Goal: Navigation & Orientation: Understand site structure

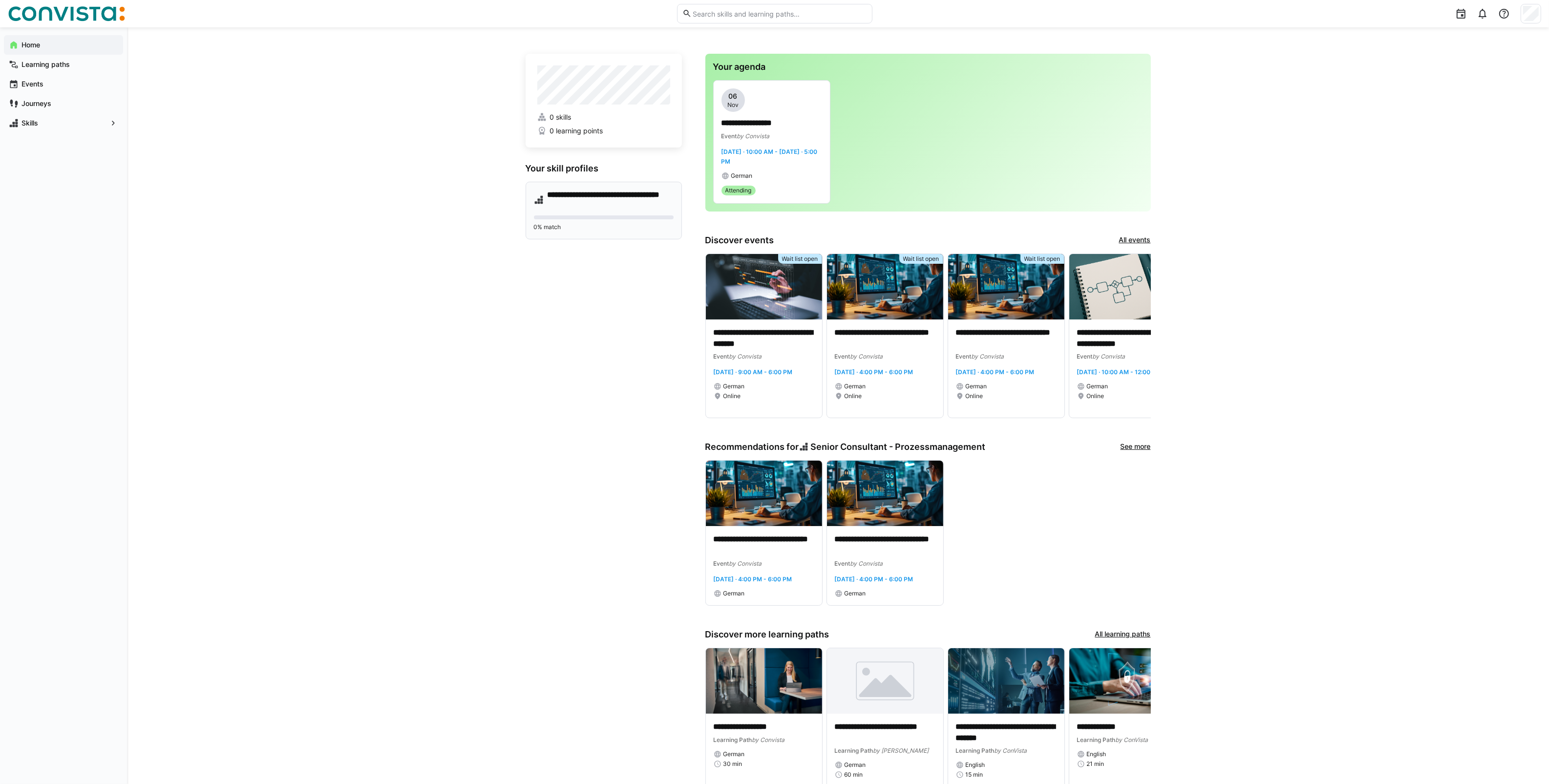
click at [511, 200] on h4 "**********" at bounding box center [610, 199] width 126 height 19
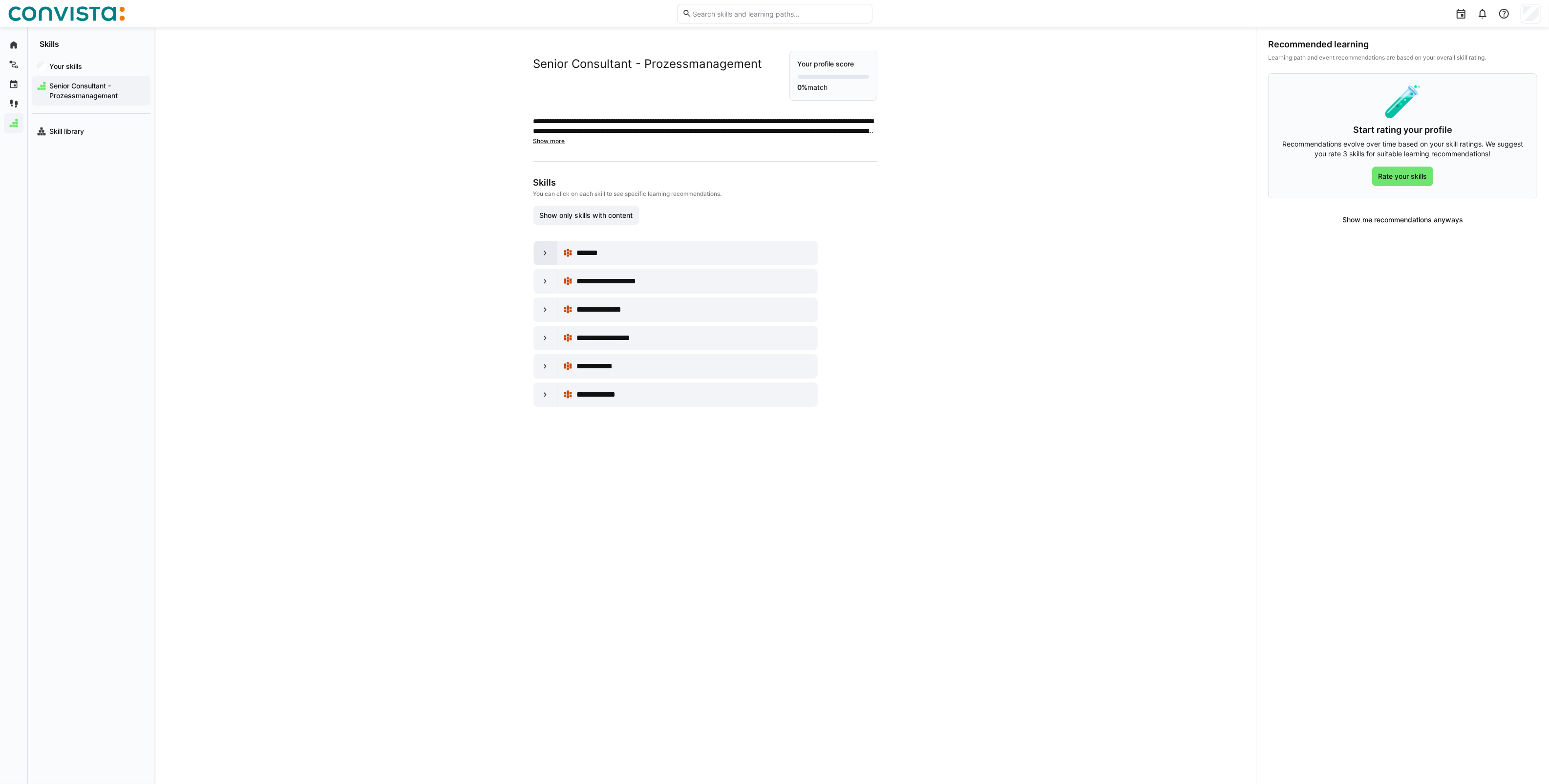
click at [511, 255] on eds-icon at bounding box center [545, 253] width 10 height 10
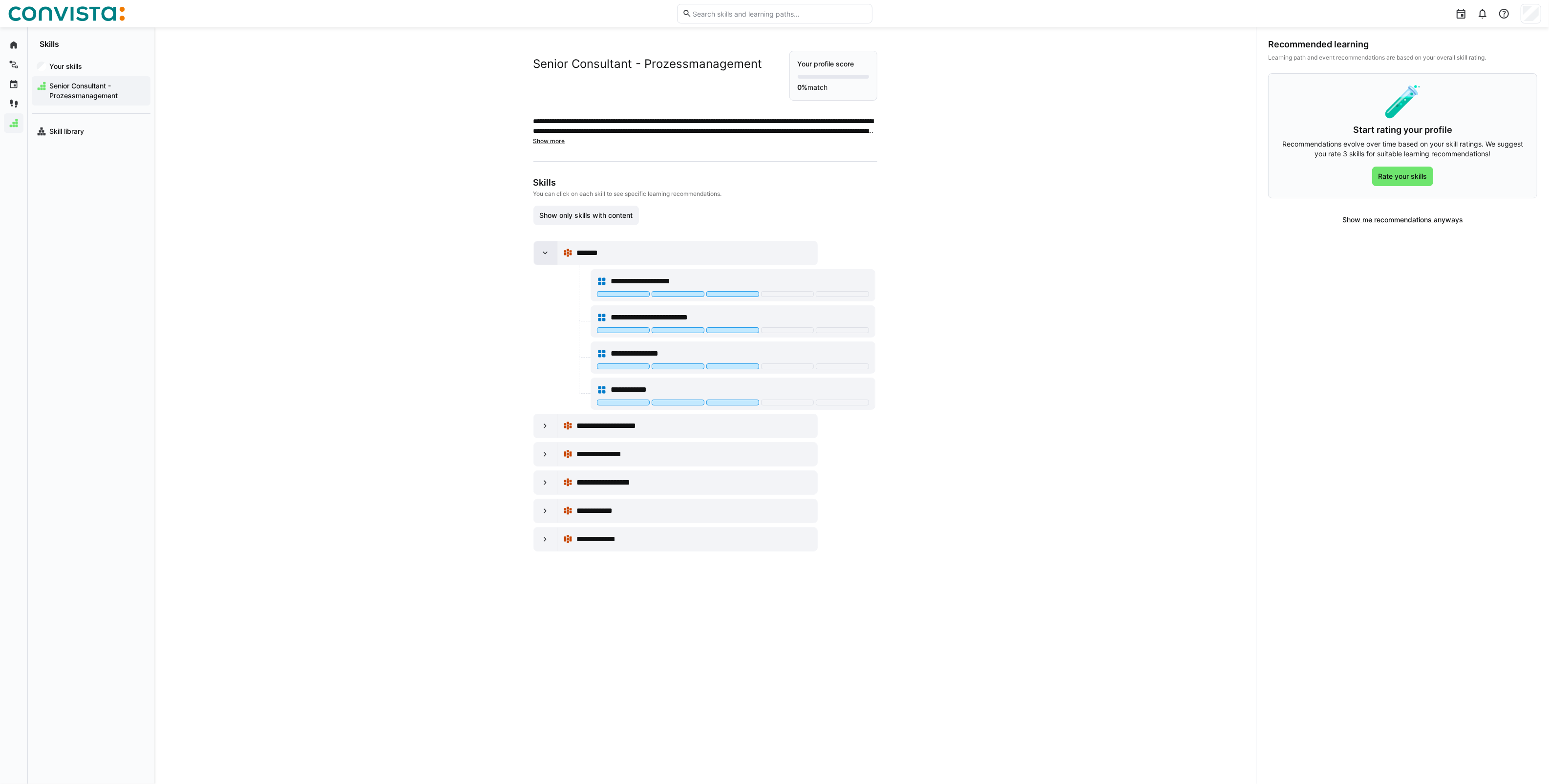
click at [511, 255] on eds-icon at bounding box center [545, 253] width 10 height 10
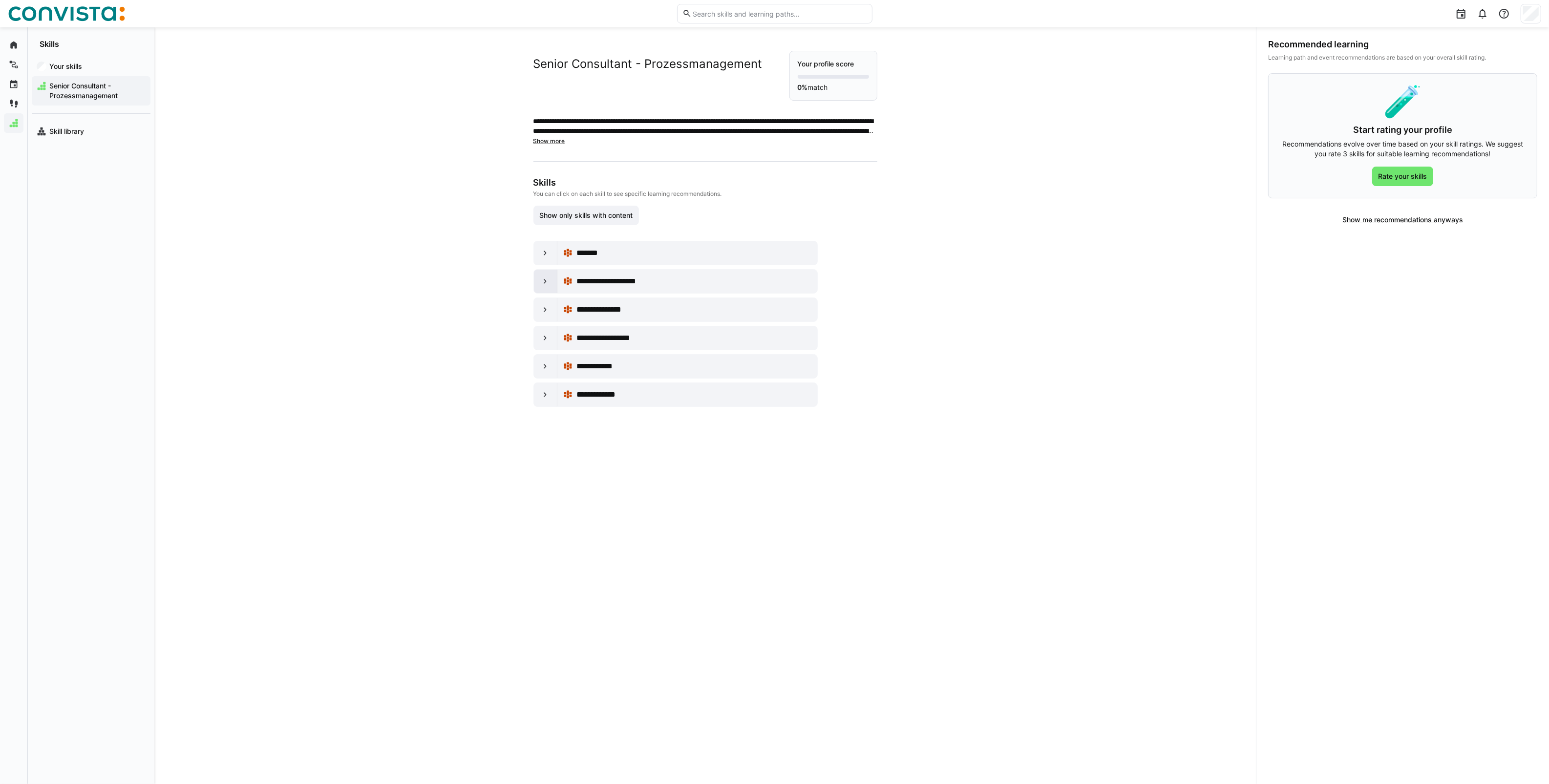
click at [511, 284] on eds-icon at bounding box center [545, 281] width 10 height 10
click at [511, 313] on eds-icon at bounding box center [545, 309] width 10 height 10
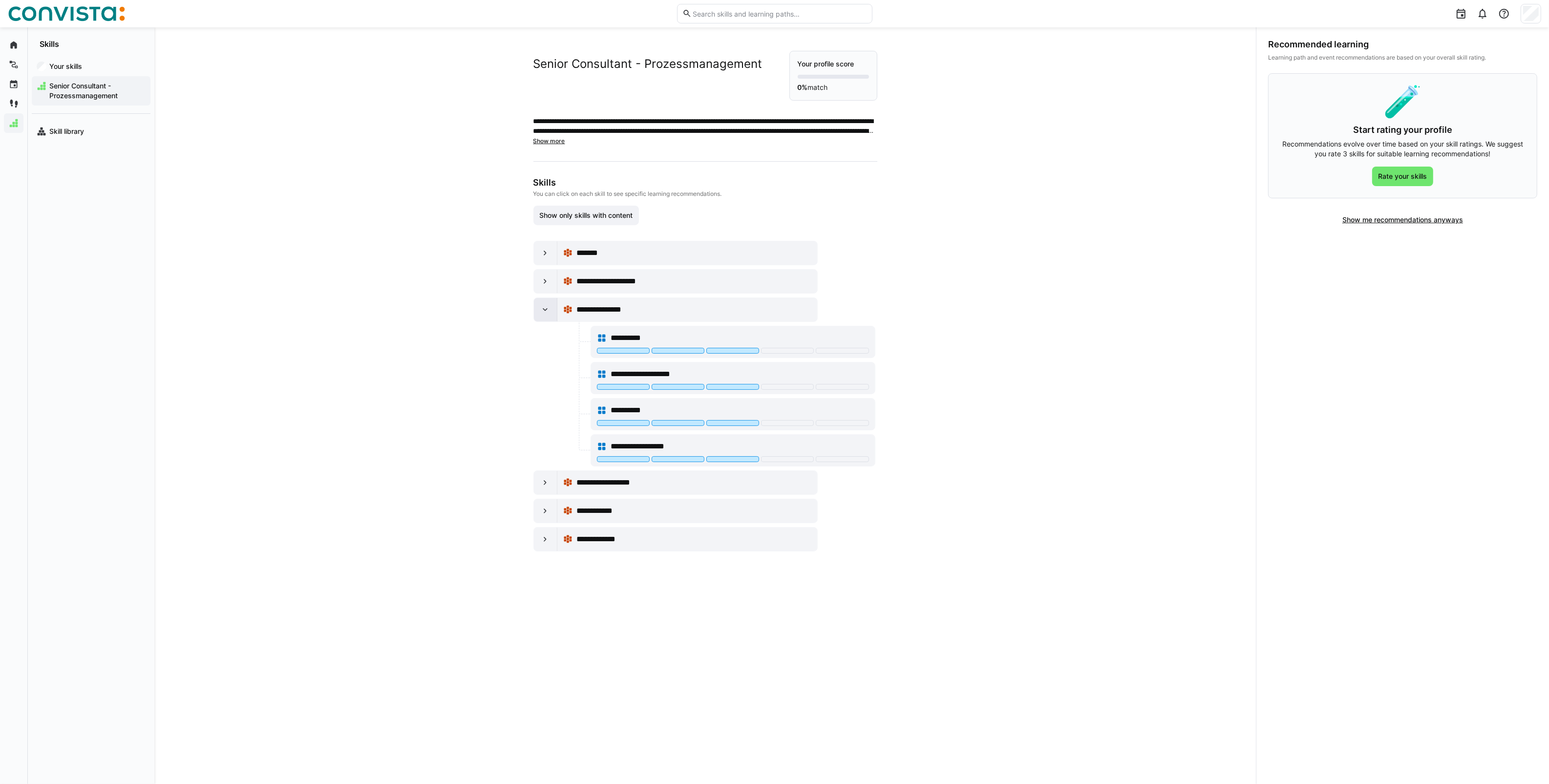
click at [511, 313] on eds-icon at bounding box center [545, 309] width 10 height 10
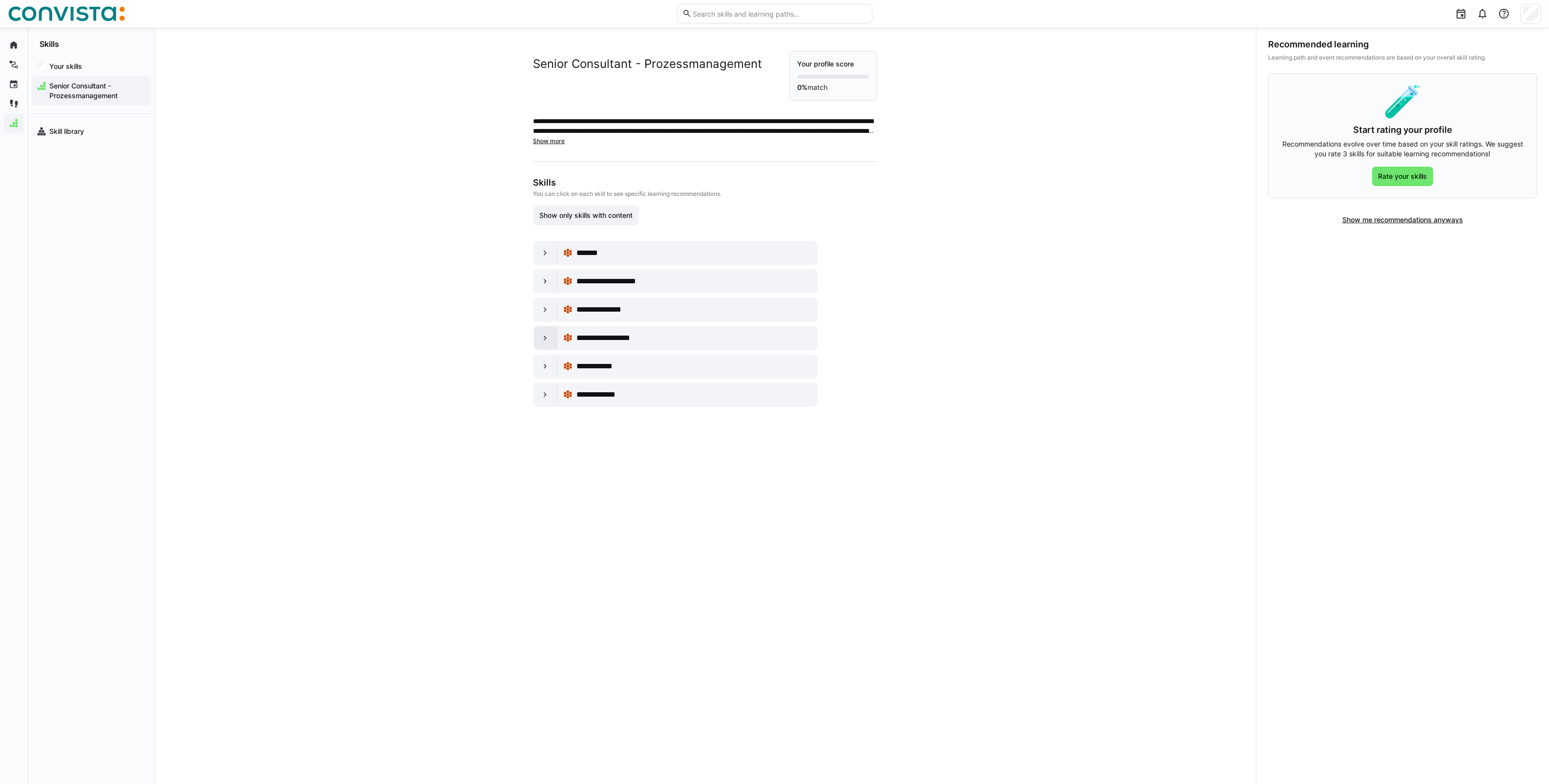
click at [511, 326] on eds-icon at bounding box center [545, 338] width 10 height 10
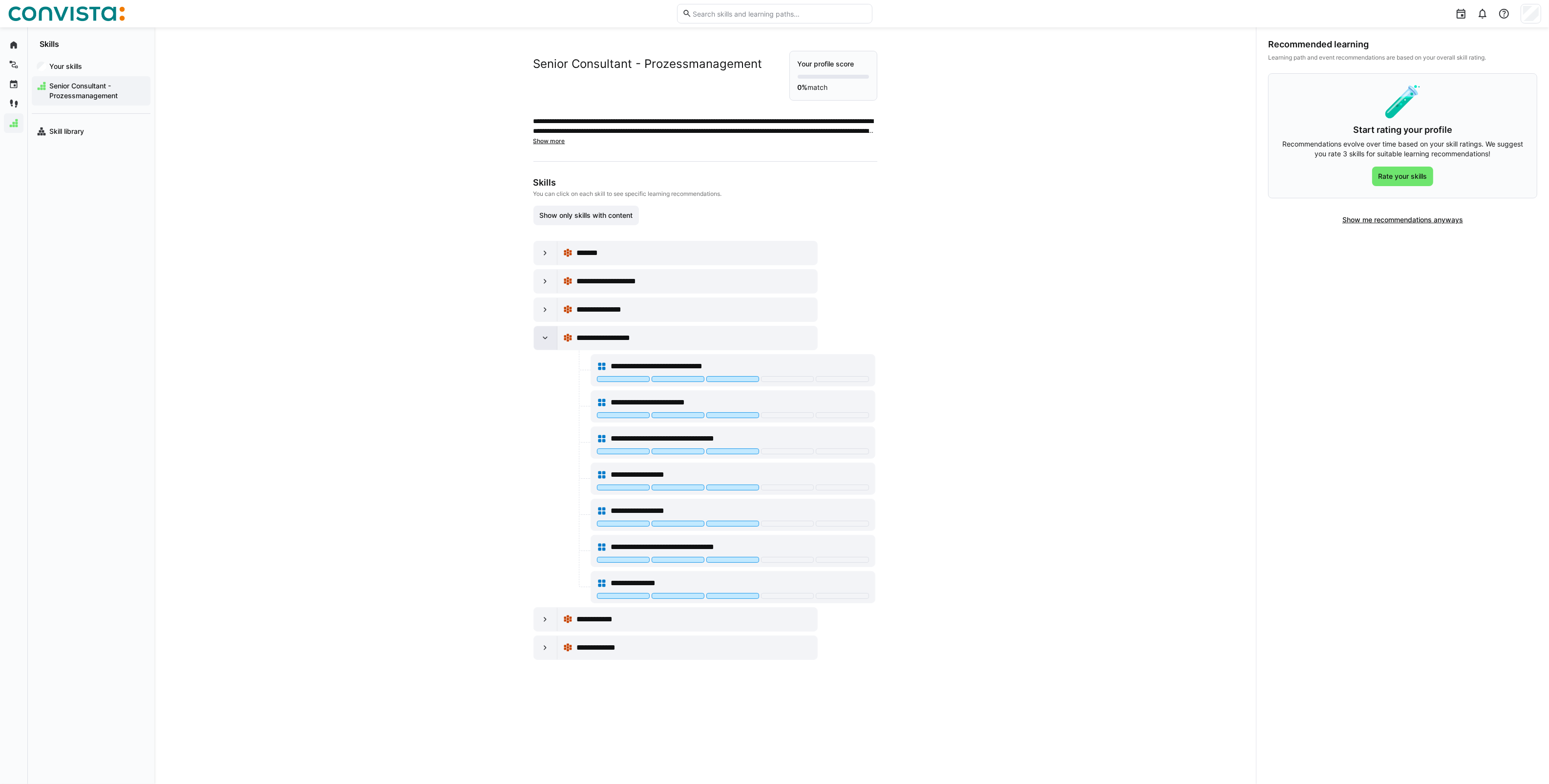
click at [511, 326] on eds-icon at bounding box center [545, 338] width 10 height 10
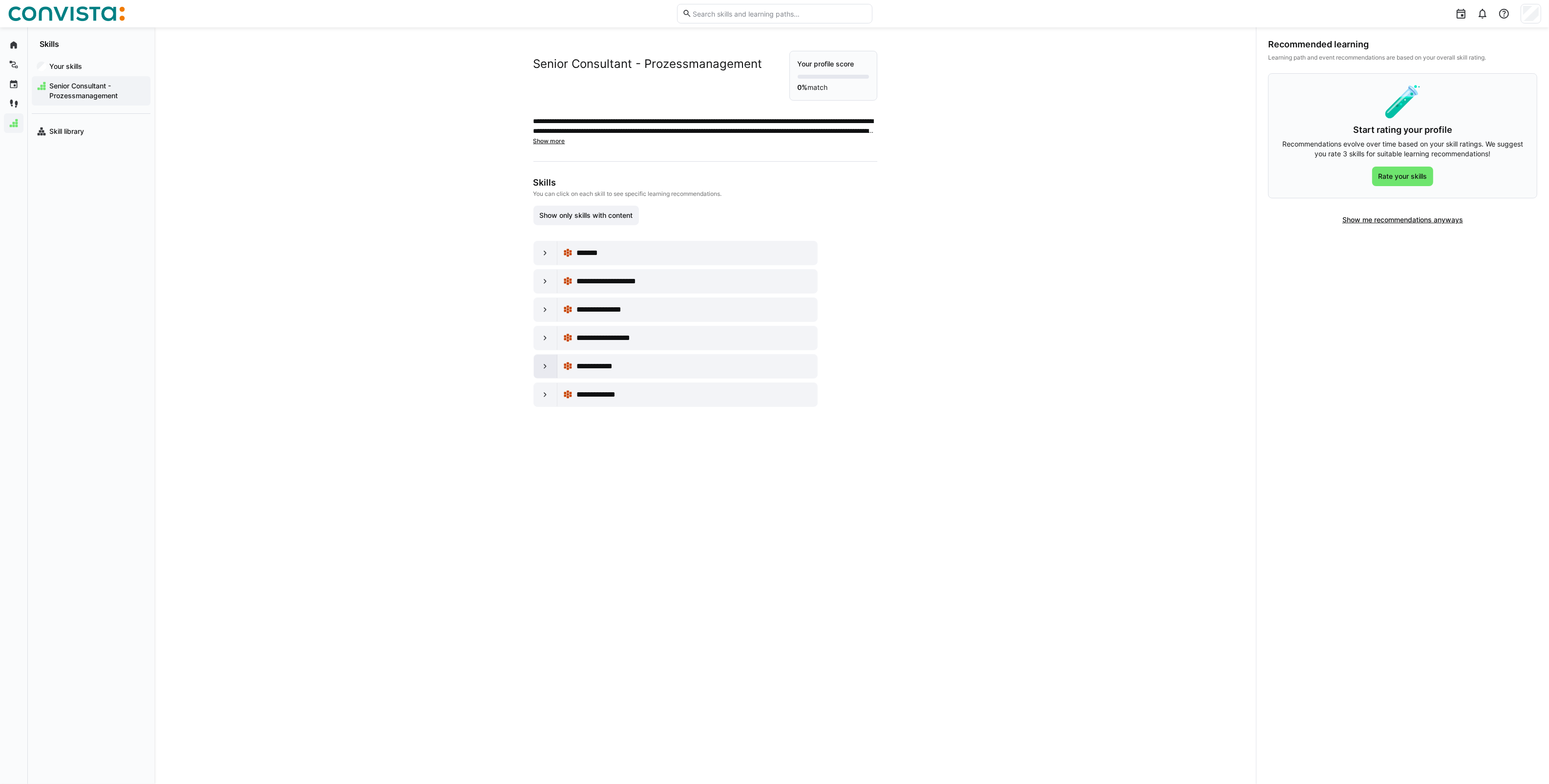
click at [511, 326] on eds-icon at bounding box center [545, 366] width 10 height 10
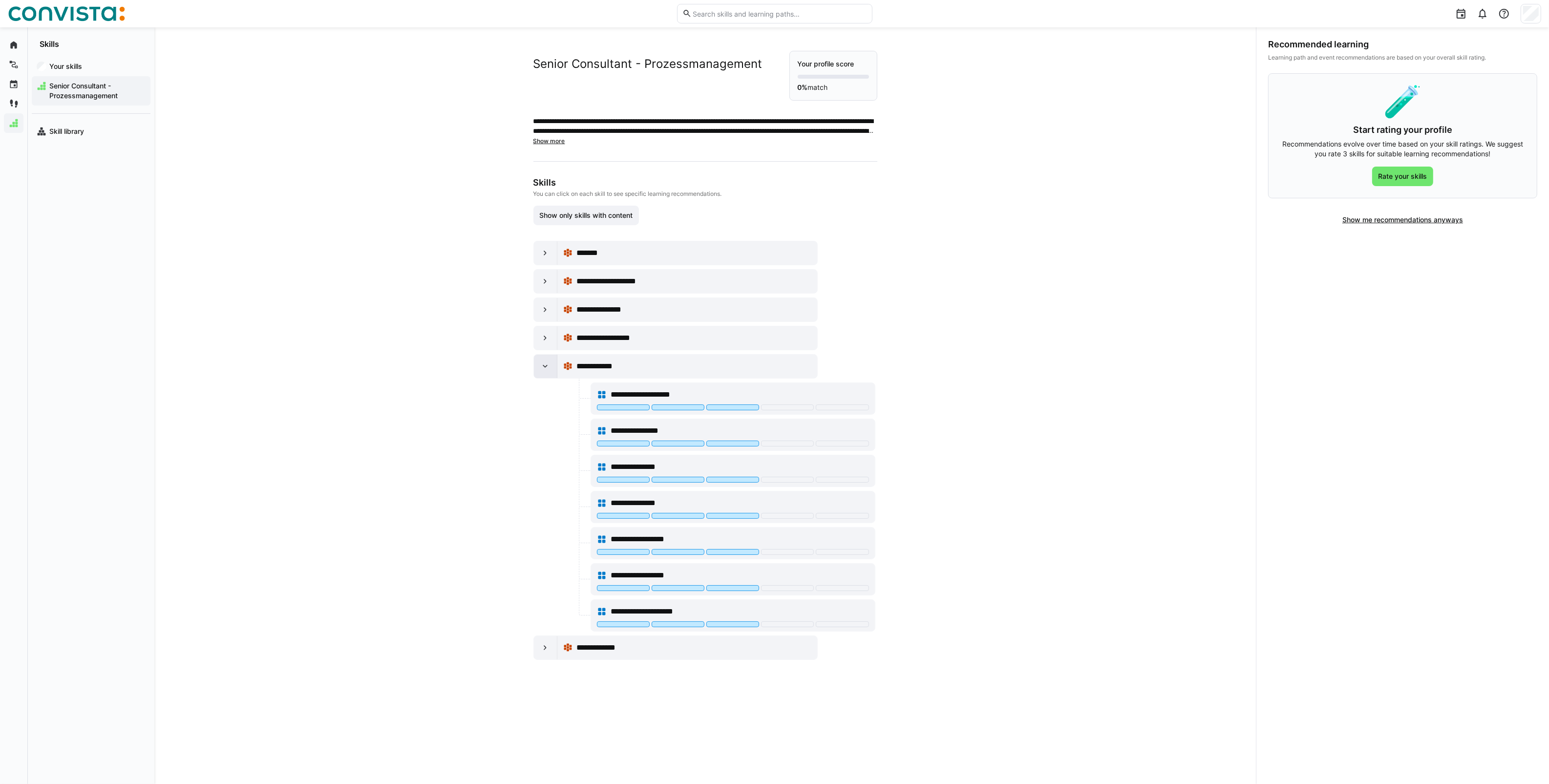
click at [511, 326] on eds-icon at bounding box center [545, 366] width 10 height 10
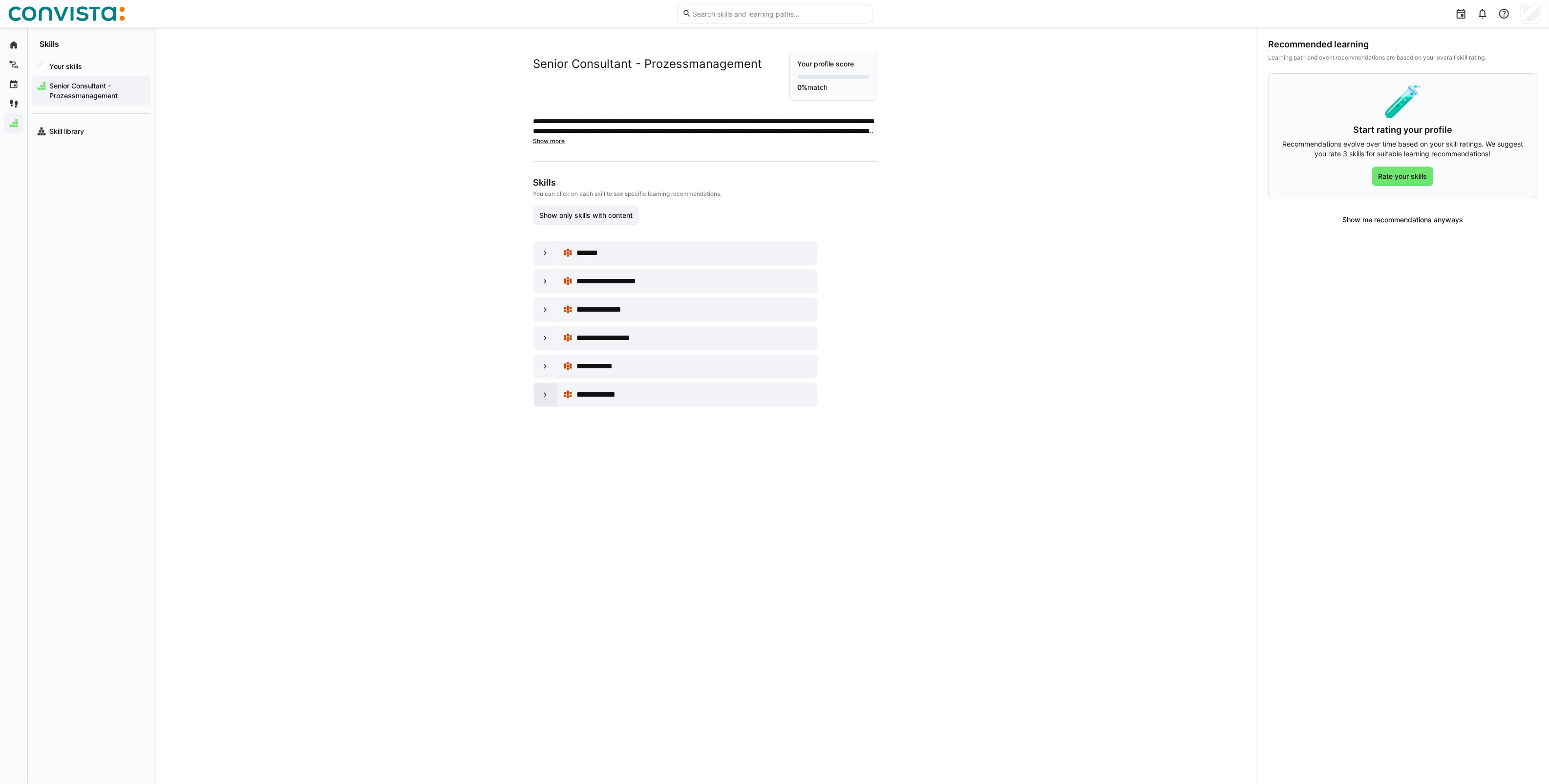
click at [511, 326] on eds-icon at bounding box center [545, 395] width 10 height 10
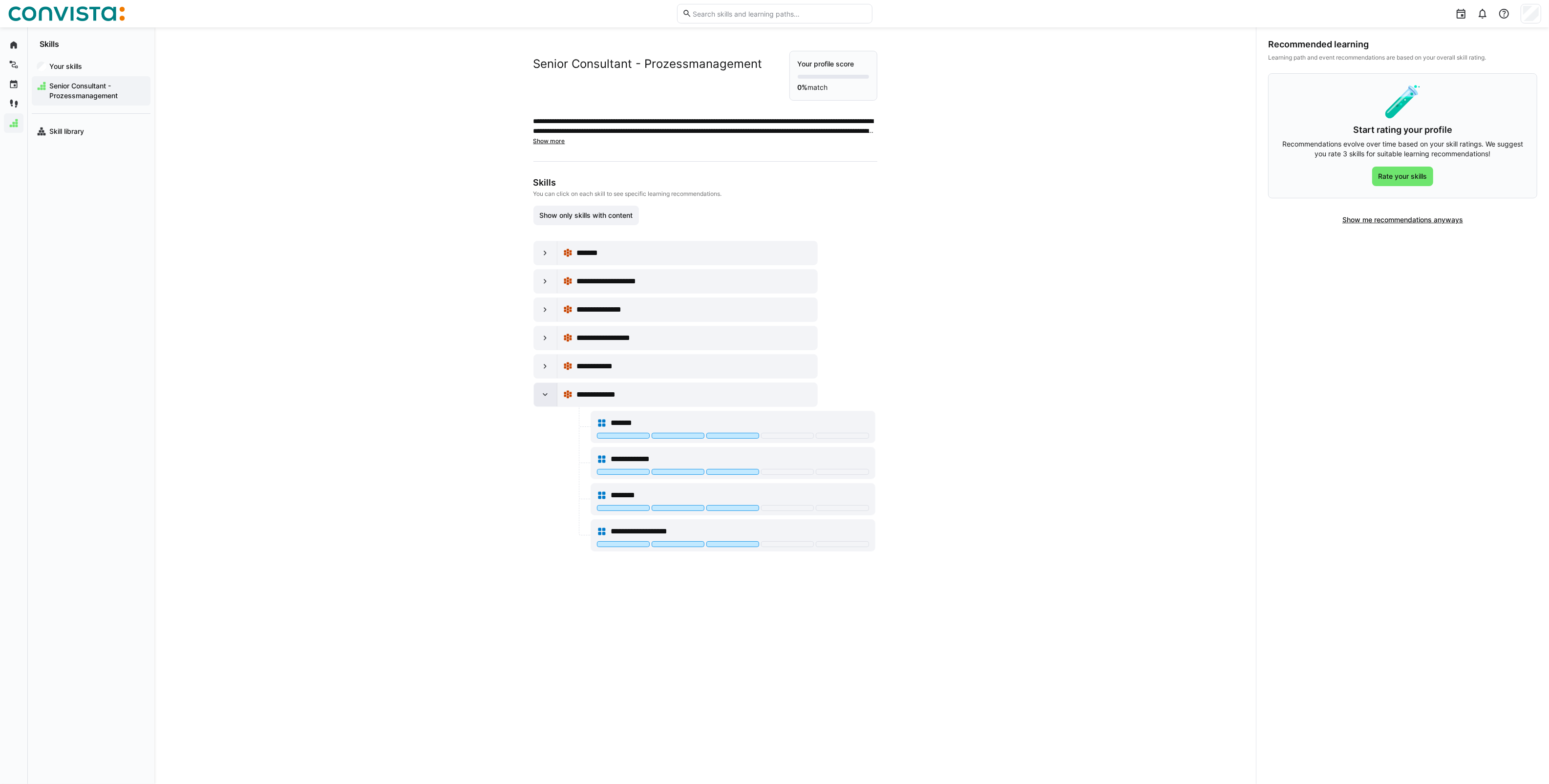
click at [511, 326] on eds-icon at bounding box center [545, 395] width 10 height 10
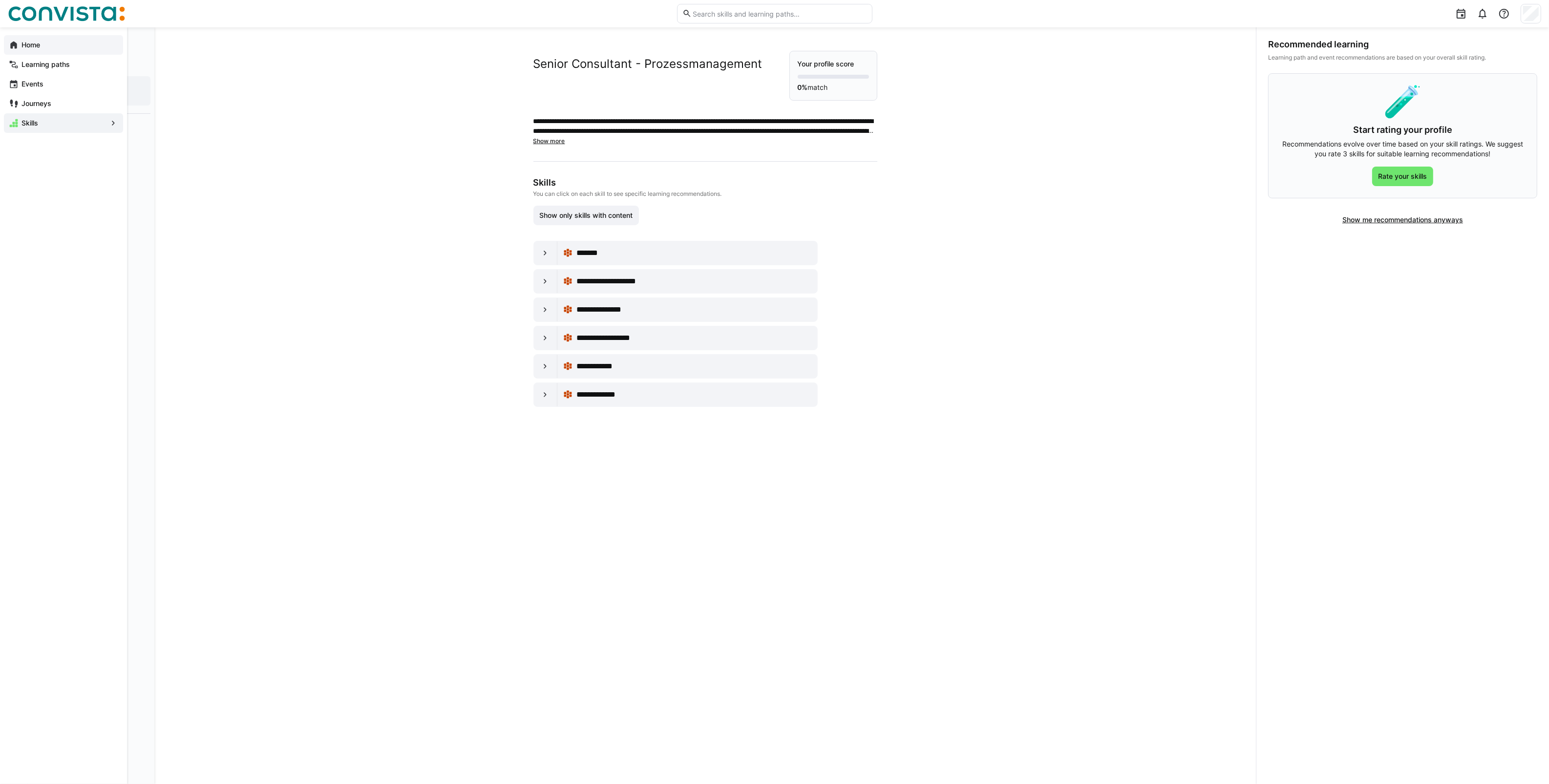
click at [20, 49] on span "Home" at bounding box center [69, 45] width 98 height 10
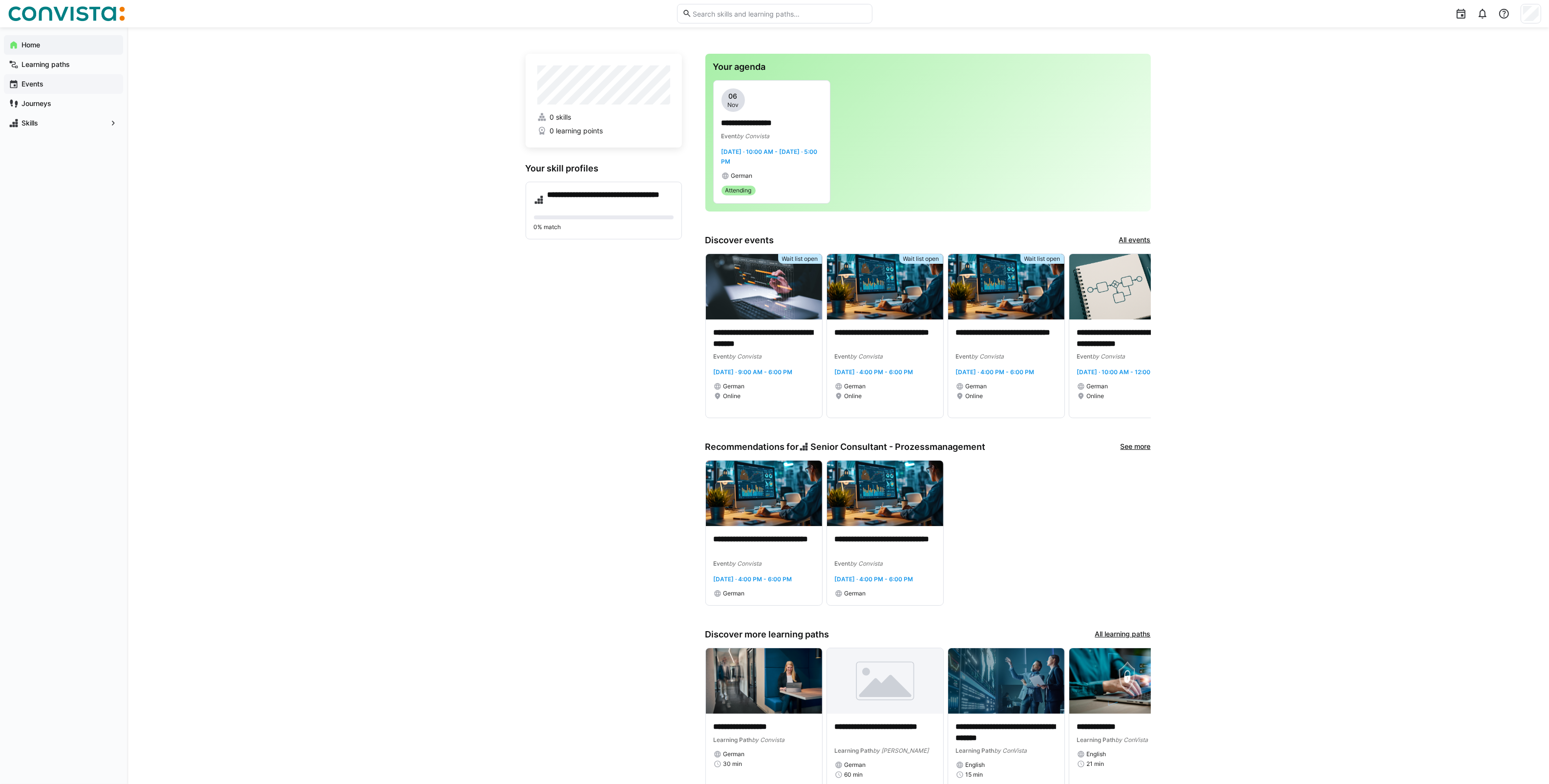
click at [29, 91] on div "Events" at bounding box center [64, 84] width 119 height 19
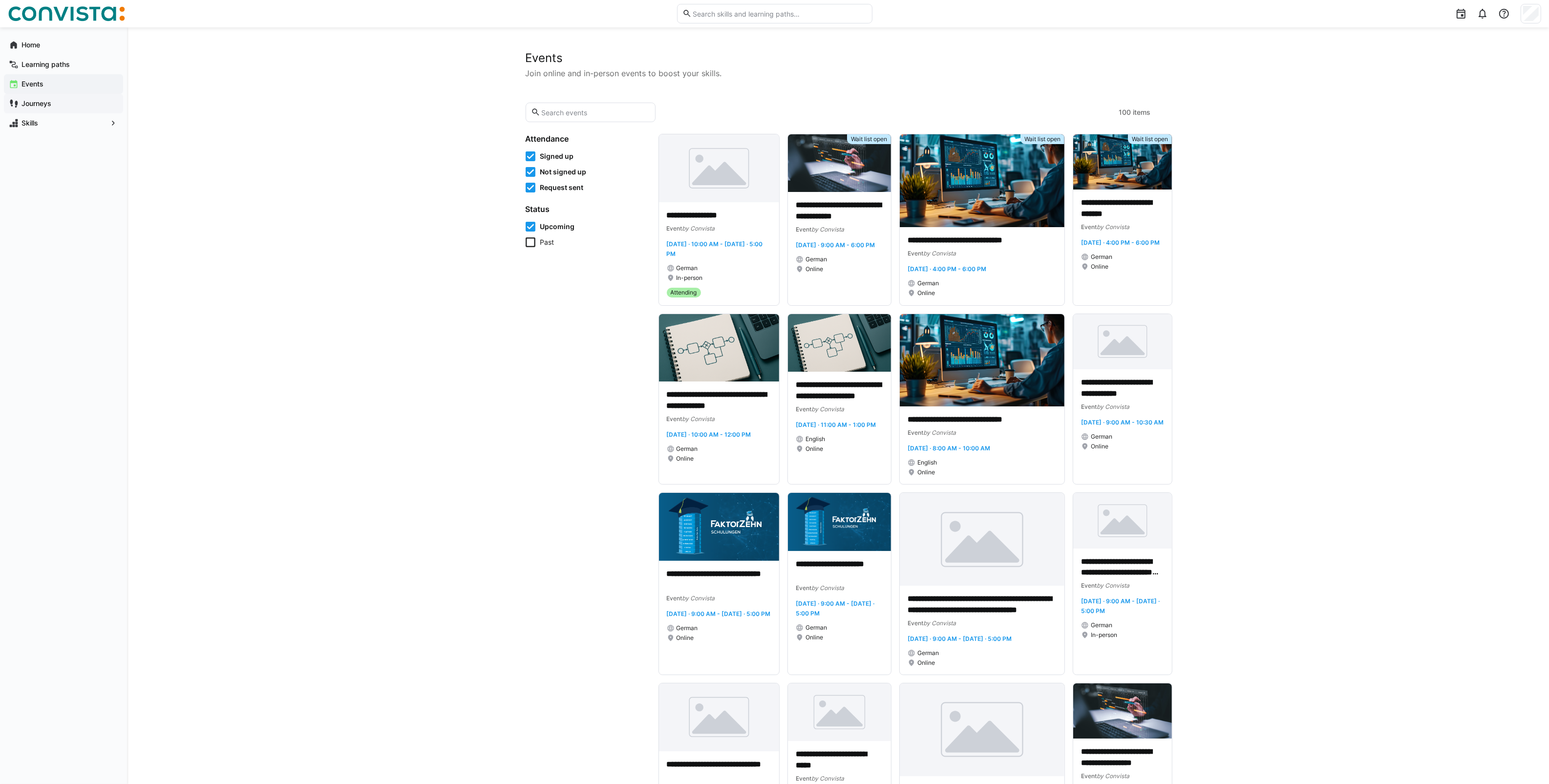
click at [54, 103] on span "Journeys" at bounding box center [69, 103] width 98 height 10
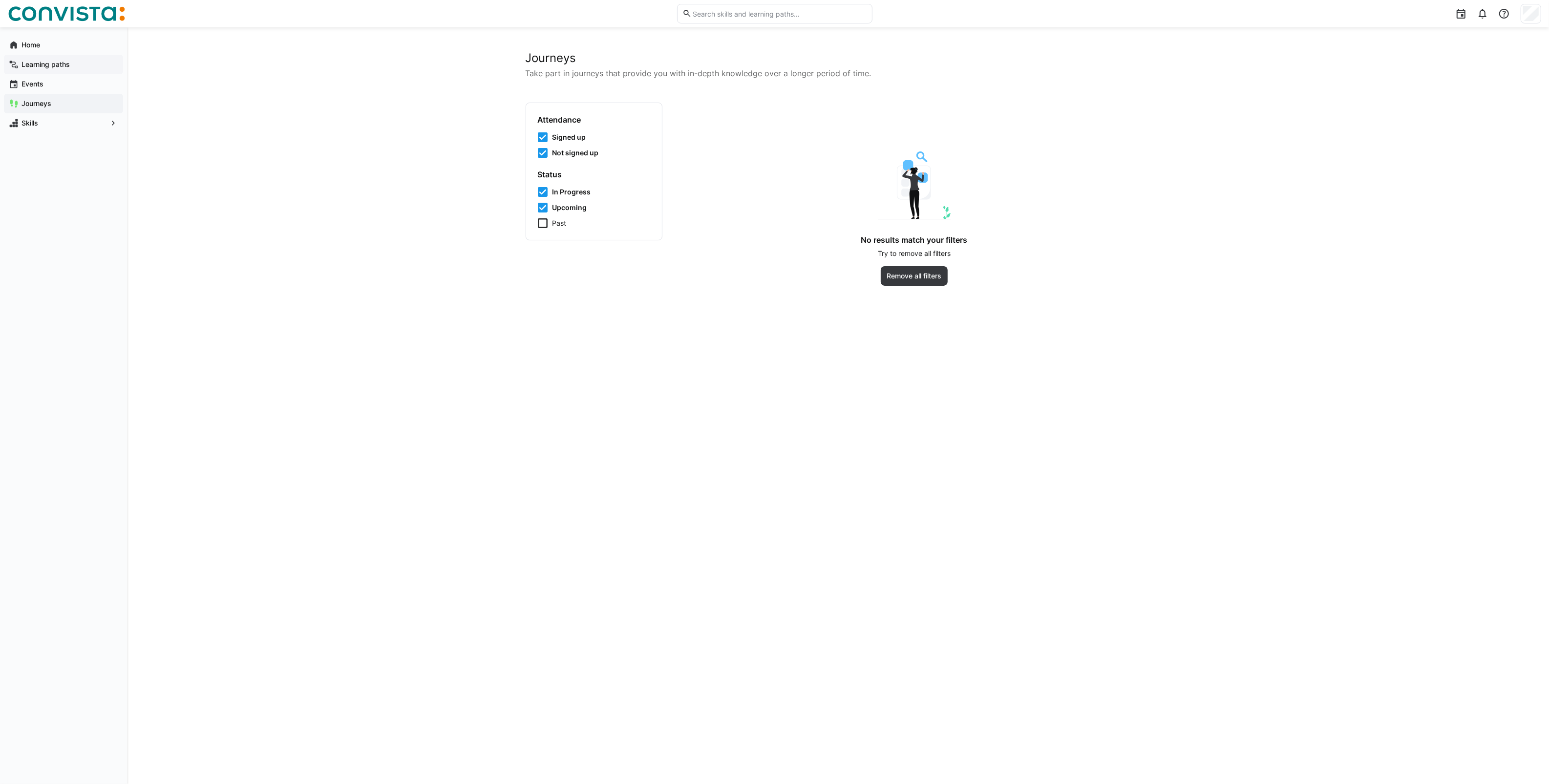
click at [0, 0] on app-navigation-label "Learning paths" at bounding box center [0, 0] width 0 height 0
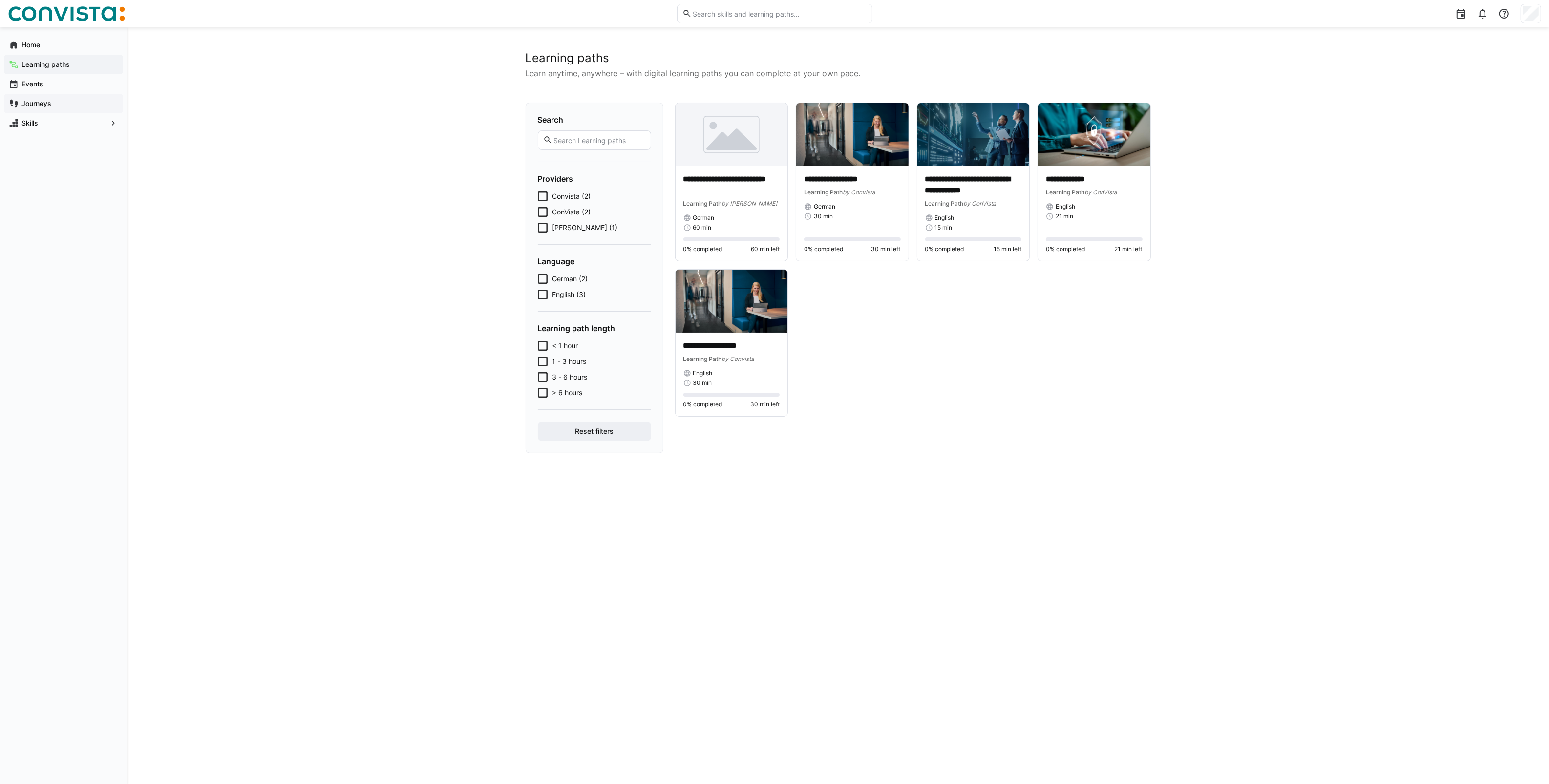
click at [59, 98] on span "Journeys" at bounding box center [69, 103] width 98 height 10
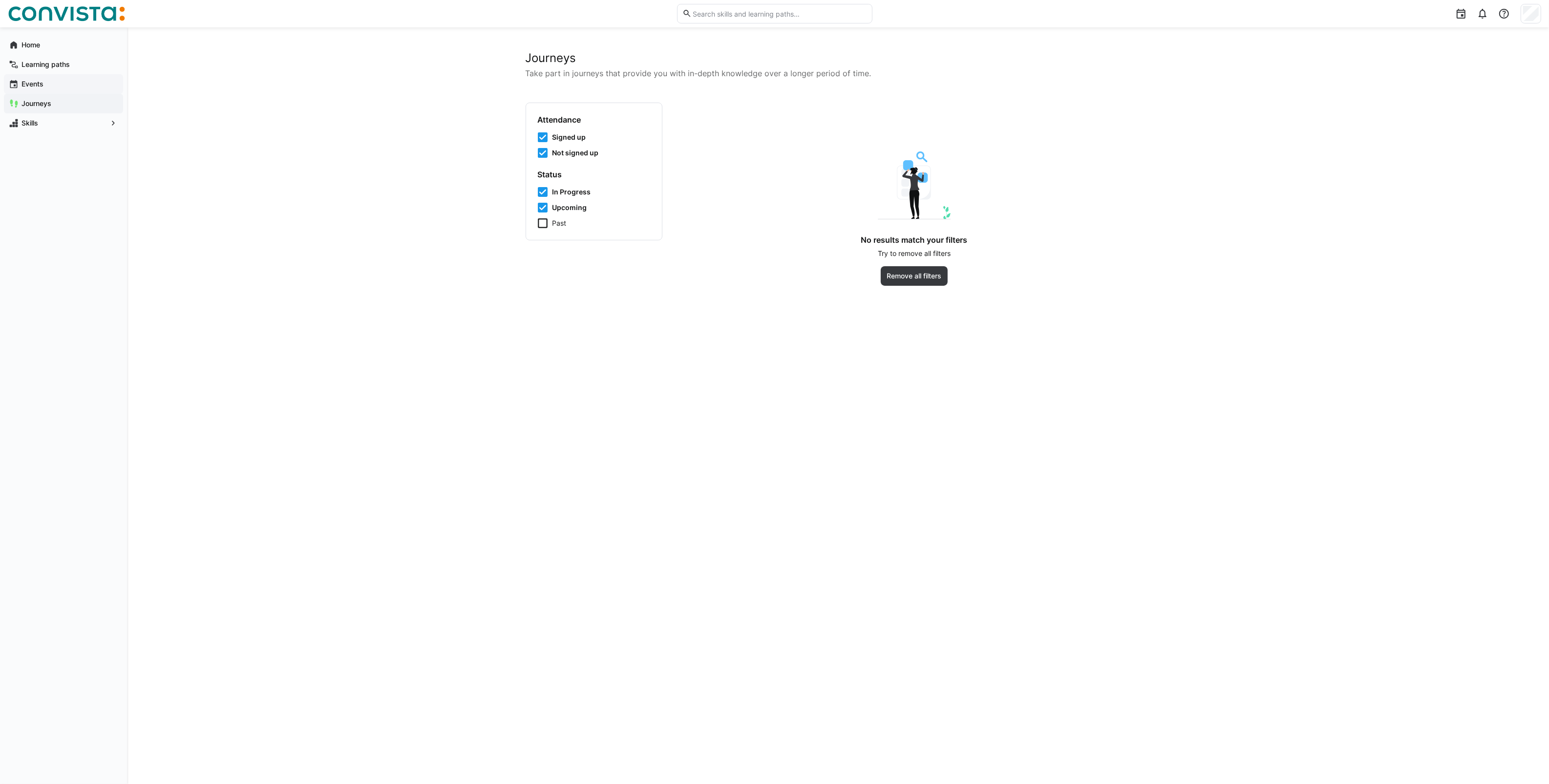
click at [50, 87] on span "Events" at bounding box center [69, 84] width 98 height 10
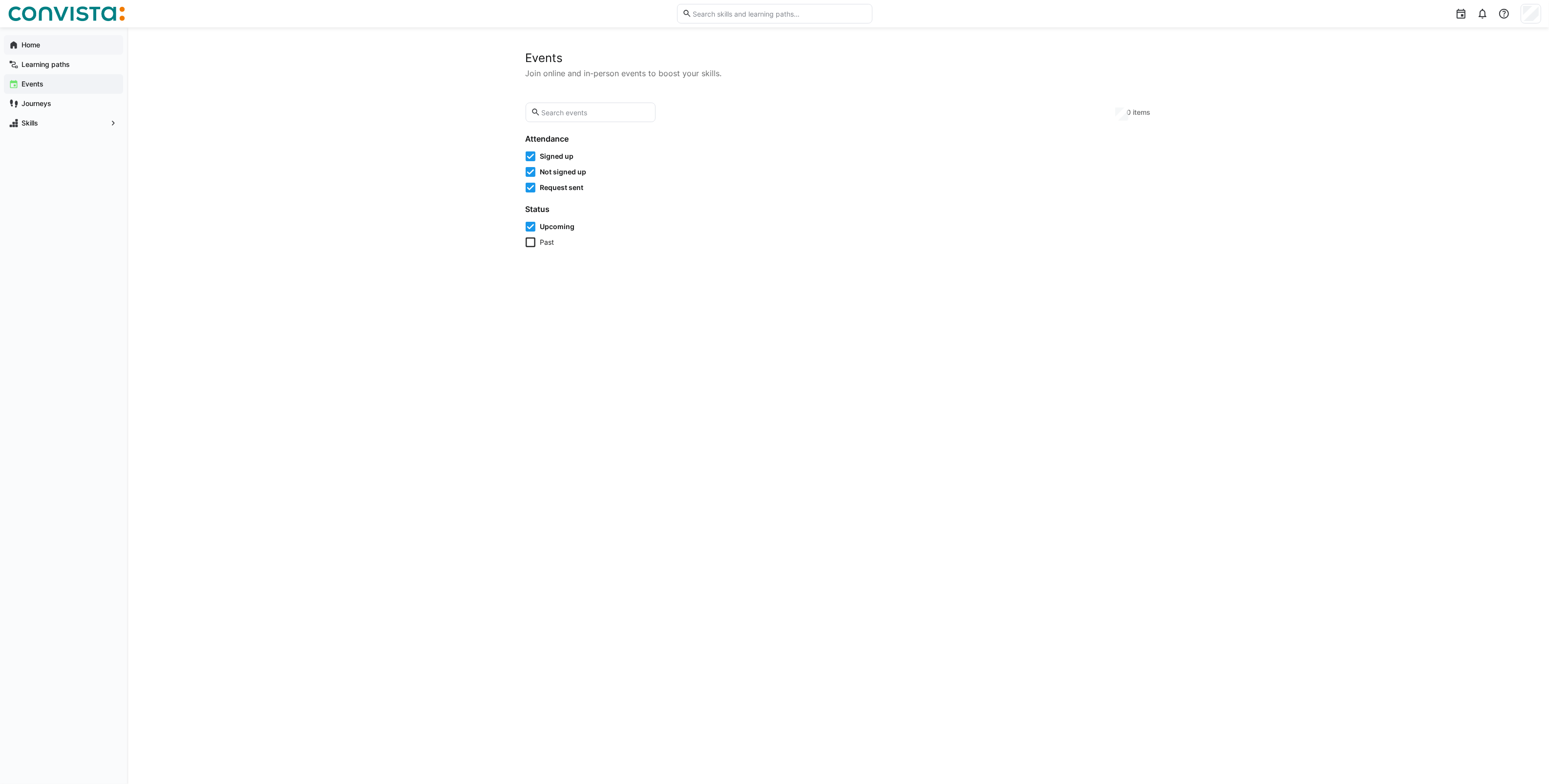
click at [32, 49] on span "Home" at bounding box center [69, 45] width 98 height 10
